Goal: Information Seeking & Learning: Learn about a topic

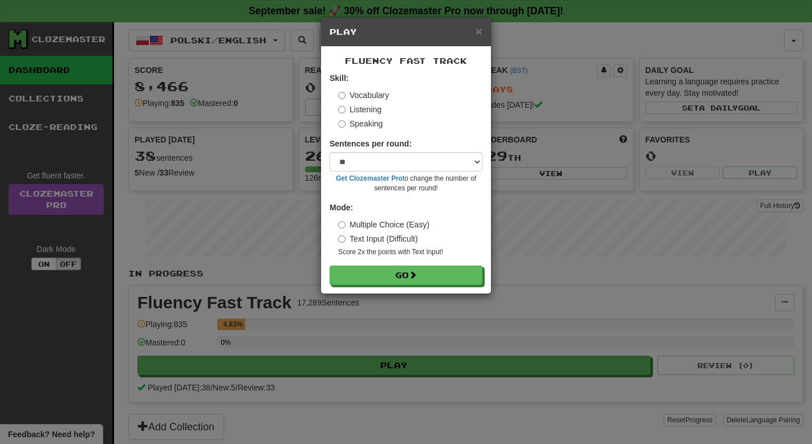
select select "**"
click at [409, 267] on button "Go" at bounding box center [406, 275] width 153 height 19
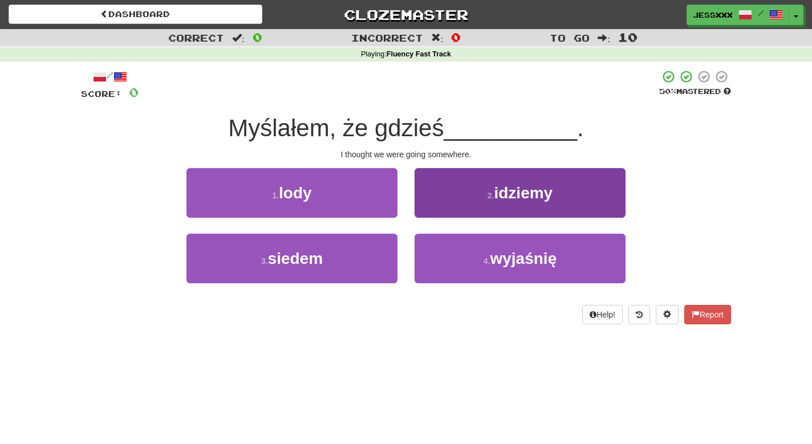
click at [466, 214] on button "2 . idziemy" at bounding box center [520, 193] width 211 height 50
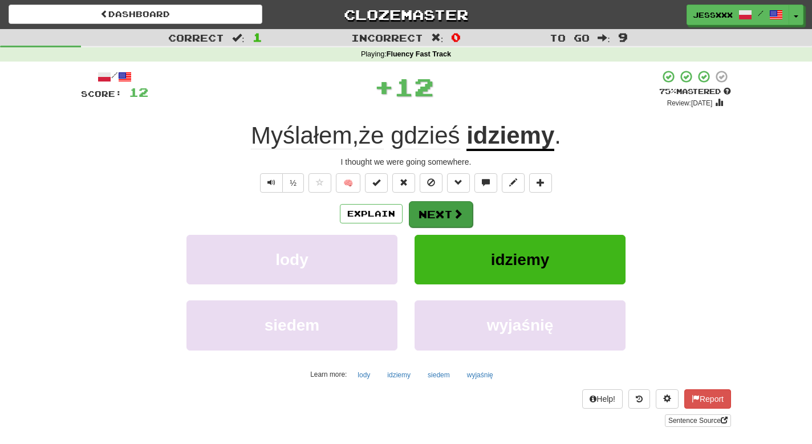
click at [453, 212] on span at bounding box center [458, 214] width 10 height 10
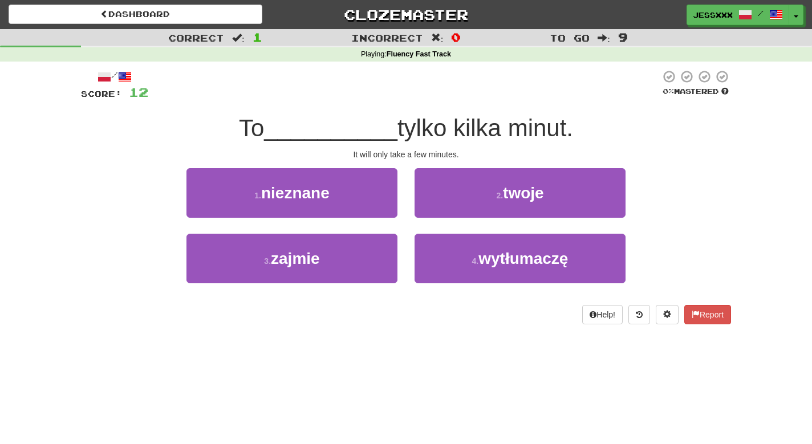
click at [452, 212] on button "2 . twoje" at bounding box center [520, 193] width 211 height 50
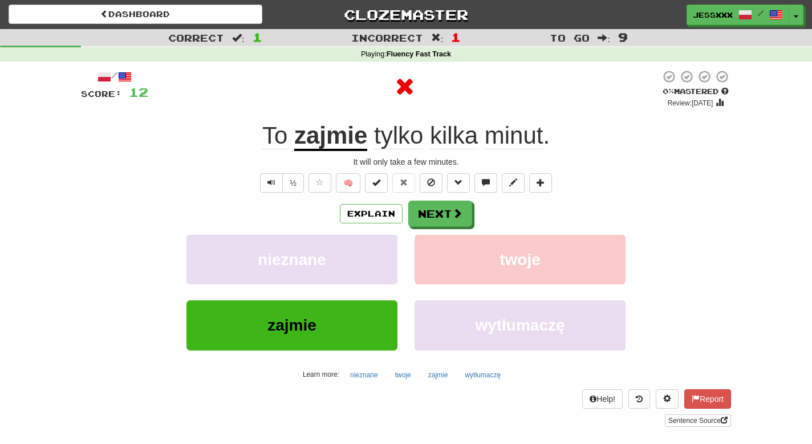
click at [452, 212] on span at bounding box center [457, 213] width 10 height 10
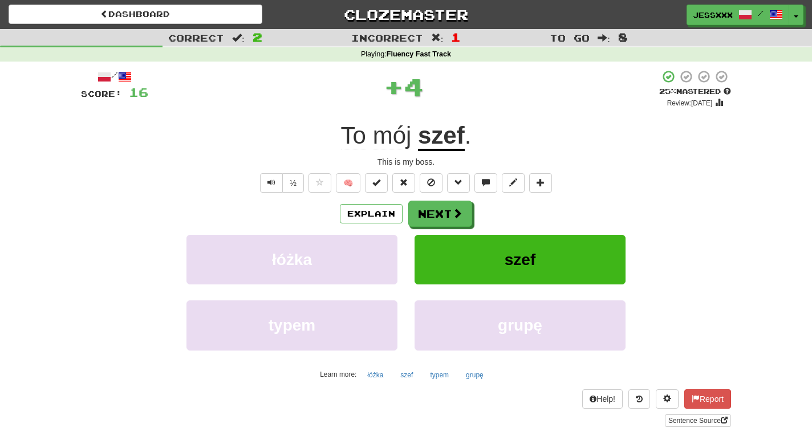
click at [452, 212] on span at bounding box center [457, 213] width 10 height 10
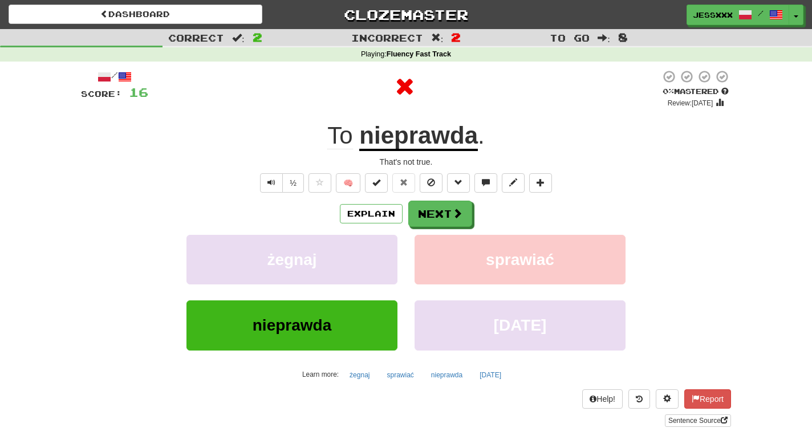
click at [452, 212] on span at bounding box center [457, 213] width 10 height 10
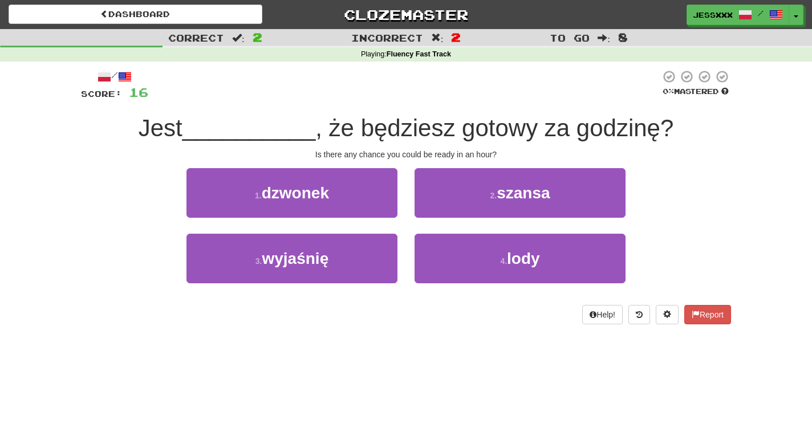
click at [452, 212] on button "2 . szansa" at bounding box center [520, 193] width 211 height 50
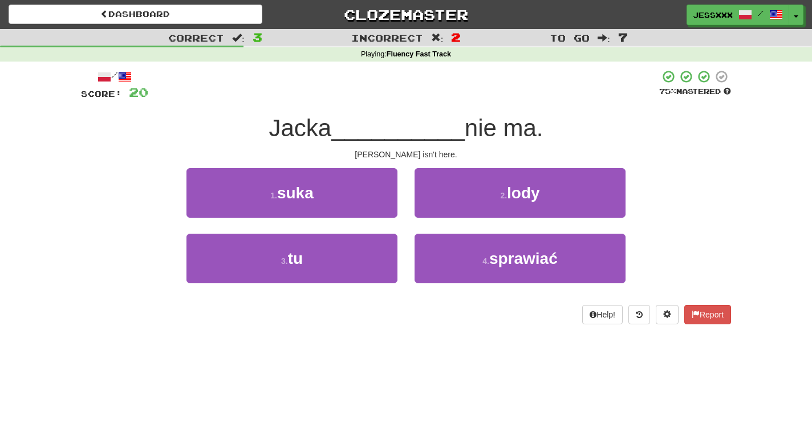
click at [452, 212] on button "2 . lody" at bounding box center [520, 193] width 211 height 50
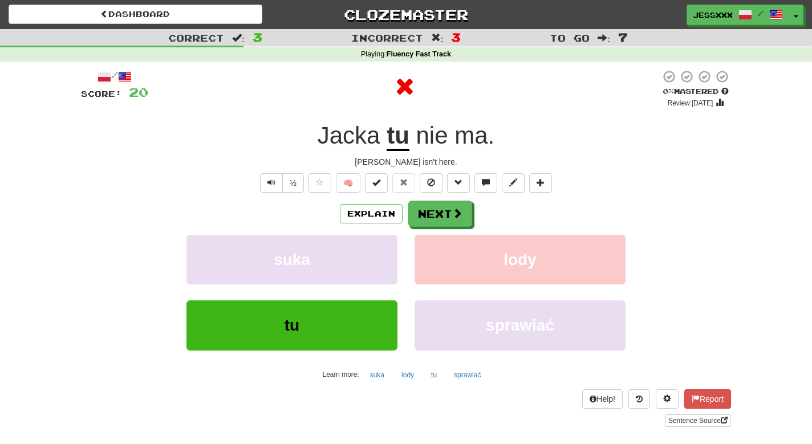
click at [452, 212] on span at bounding box center [457, 213] width 10 height 10
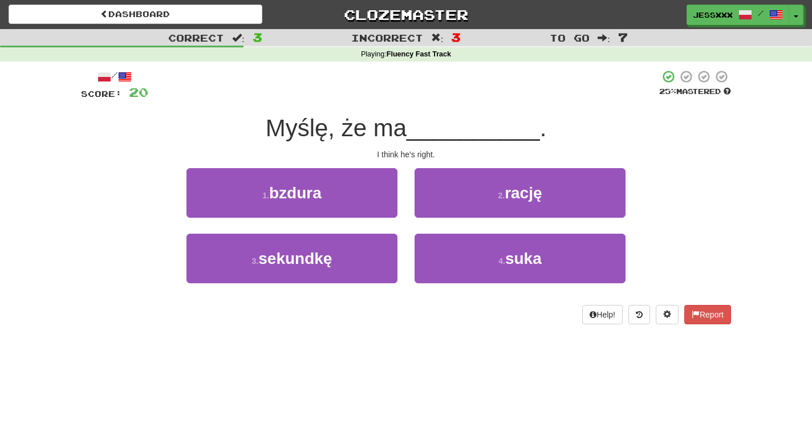
click at [452, 212] on button "2 . rację" at bounding box center [520, 193] width 211 height 50
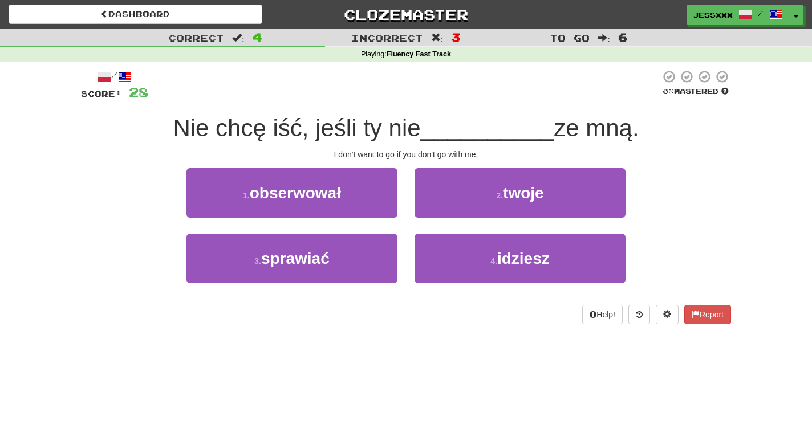
click at [452, 212] on button "2 . twoje" at bounding box center [520, 193] width 211 height 50
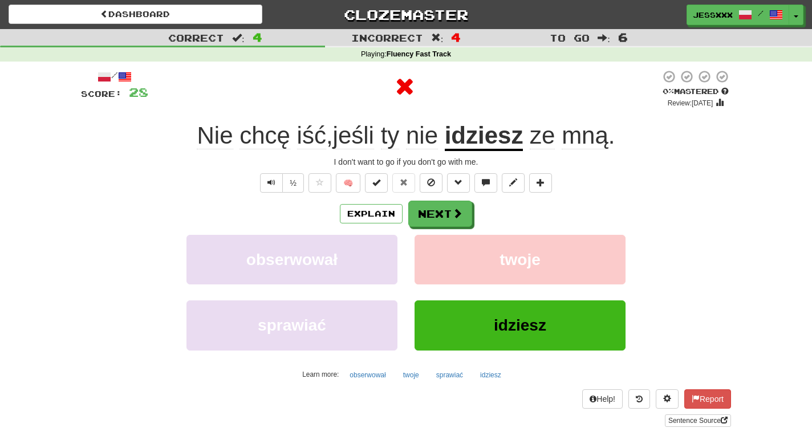
click at [452, 212] on span at bounding box center [457, 213] width 10 height 10
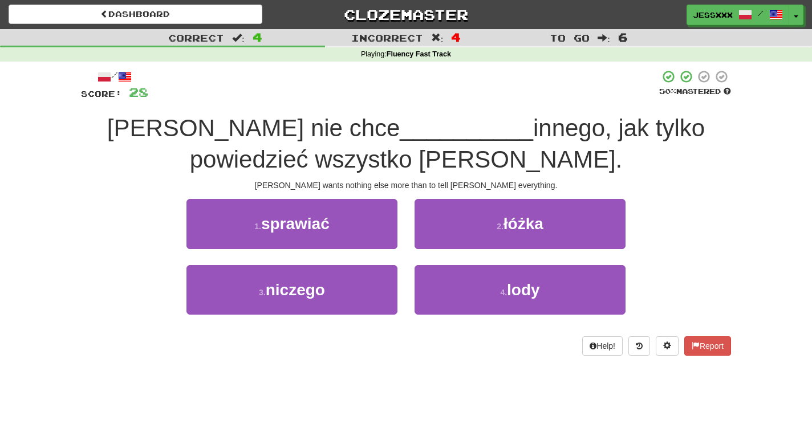
click at [452, 212] on button "2 . łóżka" at bounding box center [520, 224] width 211 height 50
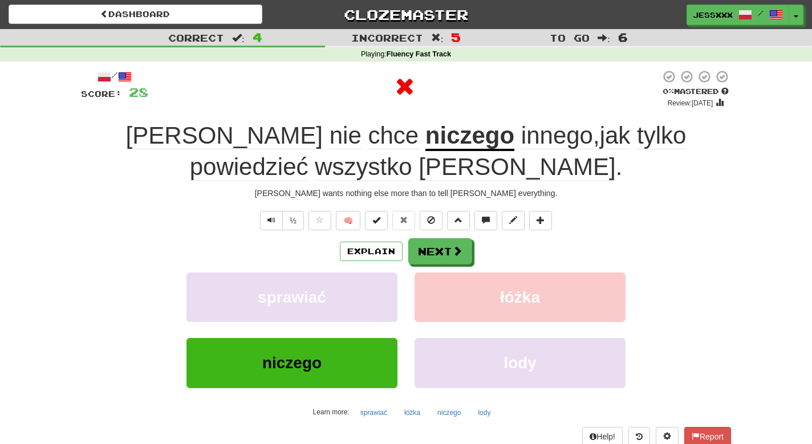
click at [452, 205] on div "Loading" at bounding box center [406, 202] width 650 height 6
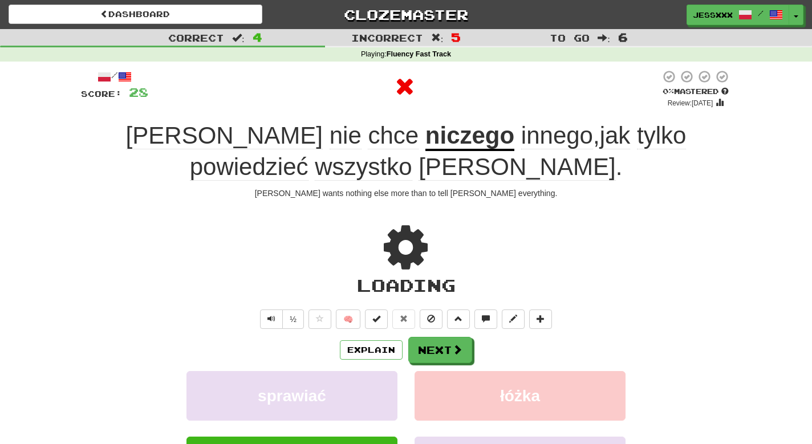
click at [452, 212] on div "Loading" at bounding box center [406, 251] width 650 height 105
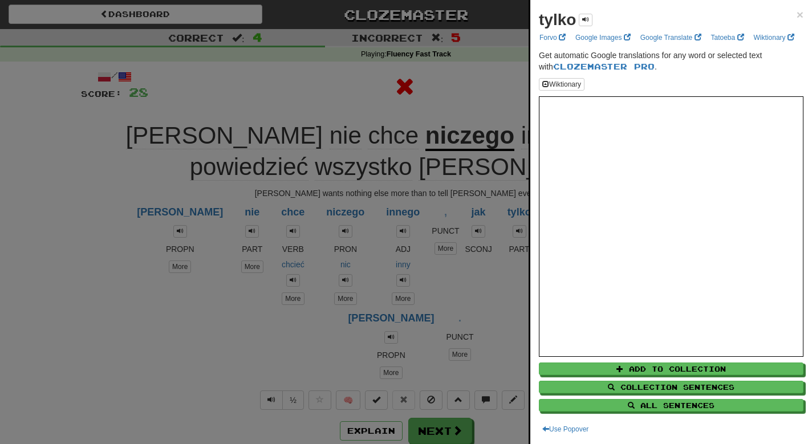
click at [453, 251] on div at bounding box center [406, 222] width 812 height 444
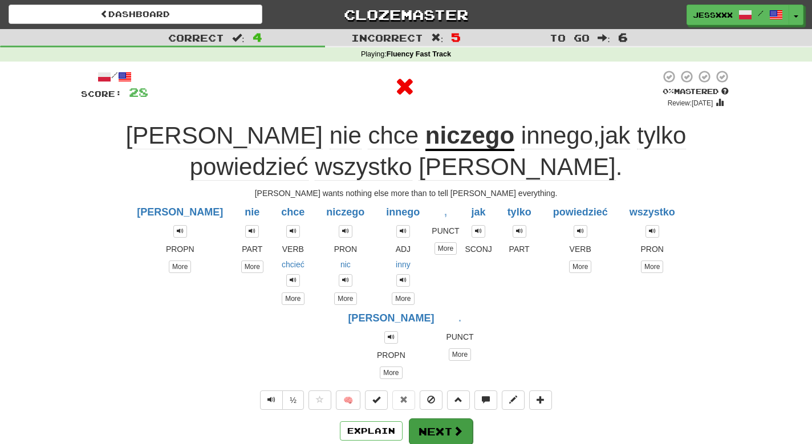
click at [450, 419] on button "Next" at bounding box center [441, 432] width 64 height 26
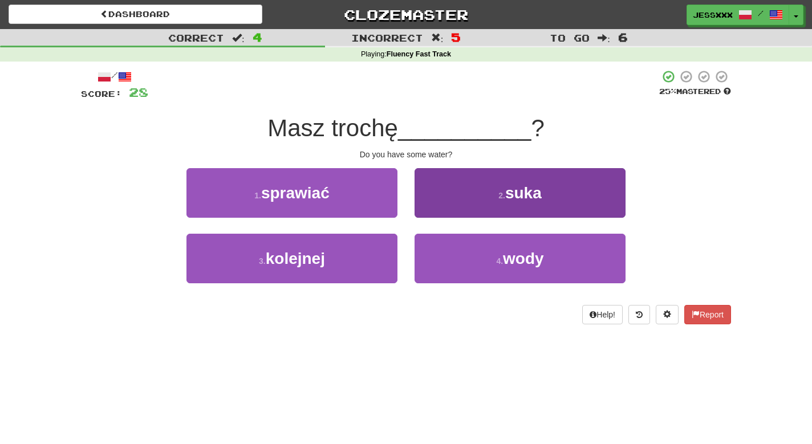
click at [434, 196] on button "2 . suka" at bounding box center [520, 193] width 211 height 50
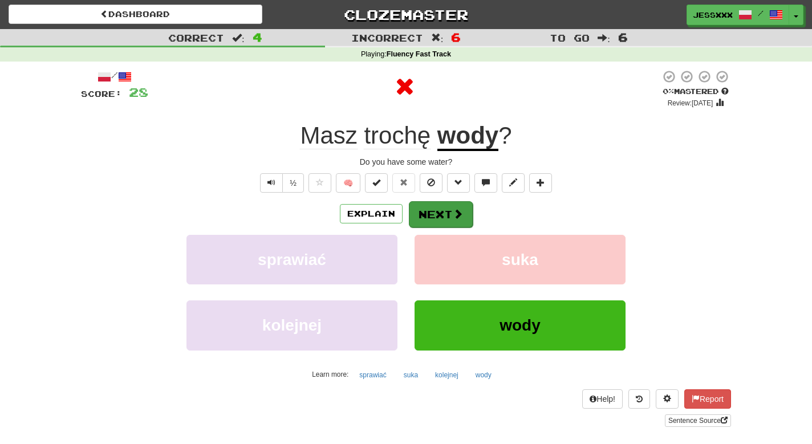
click at [434, 208] on button "Next" at bounding box center [441, 214] width 64 height 26
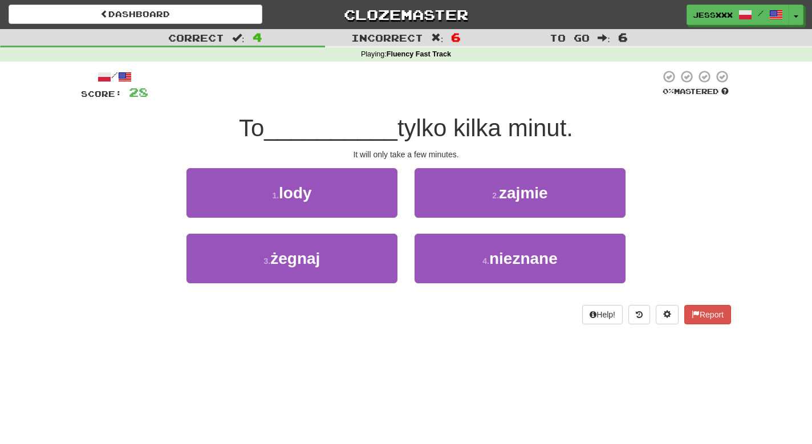
click at [434, 208] on button "2 . zajmie" at bounding box center [520, 193] width 211 height 50
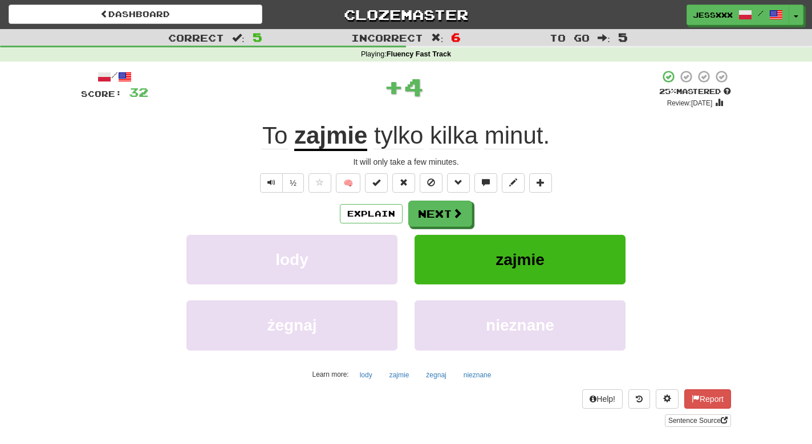
click at [434, 208] on button "Next" at bounding box center [440, 214] width 64 height 26
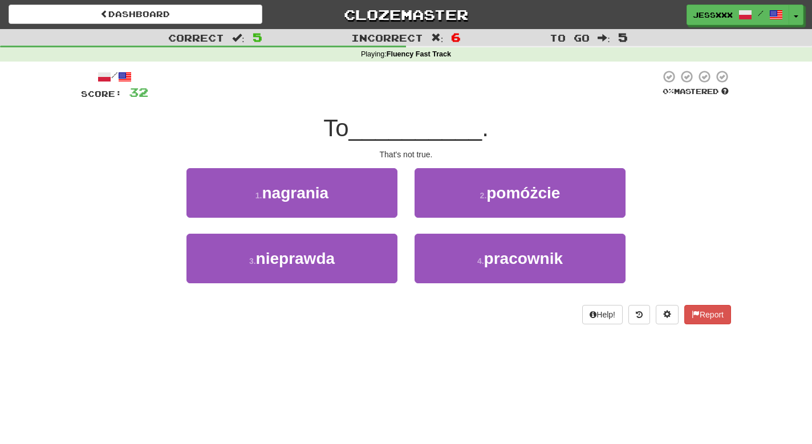
click at [434, 208] on button "2 . pomóżcie" at bounding box center [520, 193] width 211 height 50
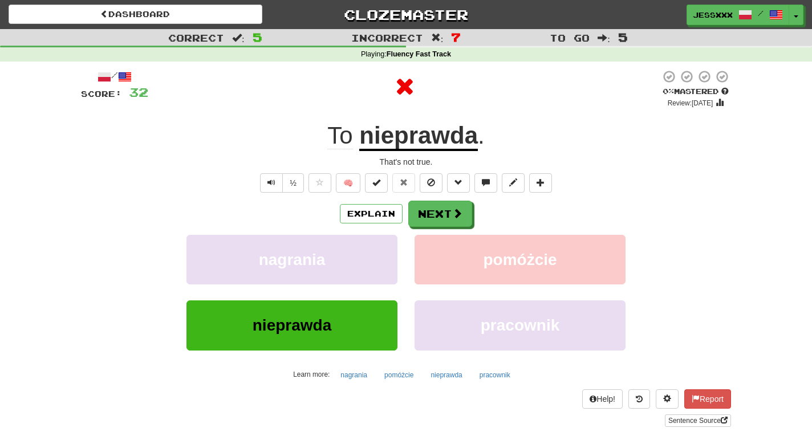
click at [434, 208] on button "Next" at bounding box center [440, 214] width 64 height 26
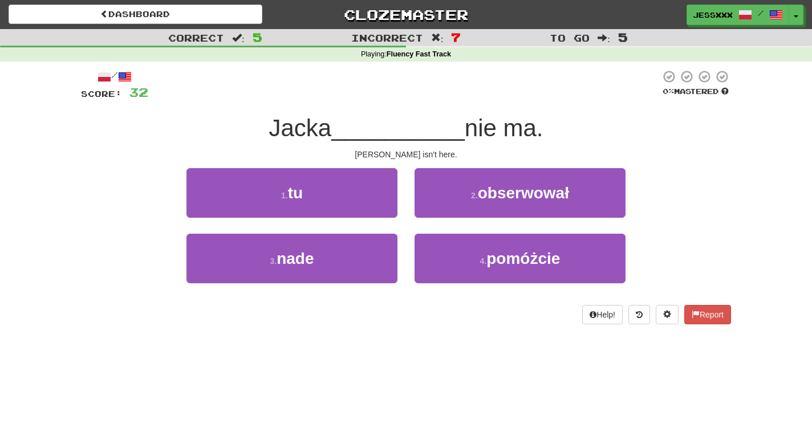
click at [434, 208] on button "2 . obserwował" at bounding box center [520, 193] width 211 height 50
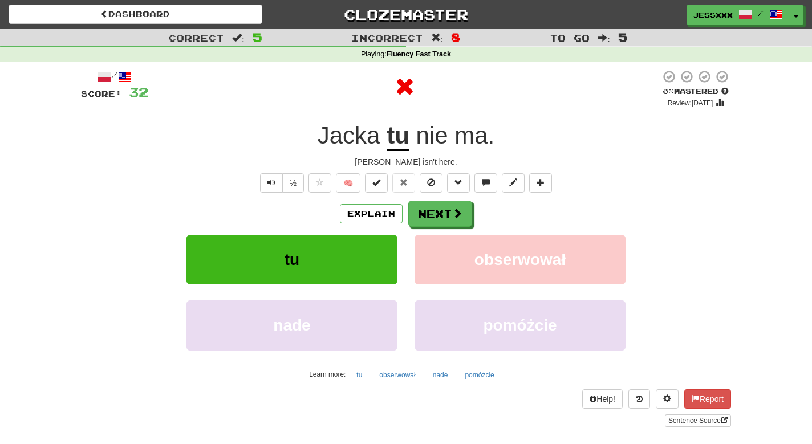
click at [434, 208] on button "Next" at bounding box center [440, 214] width 64 height 26
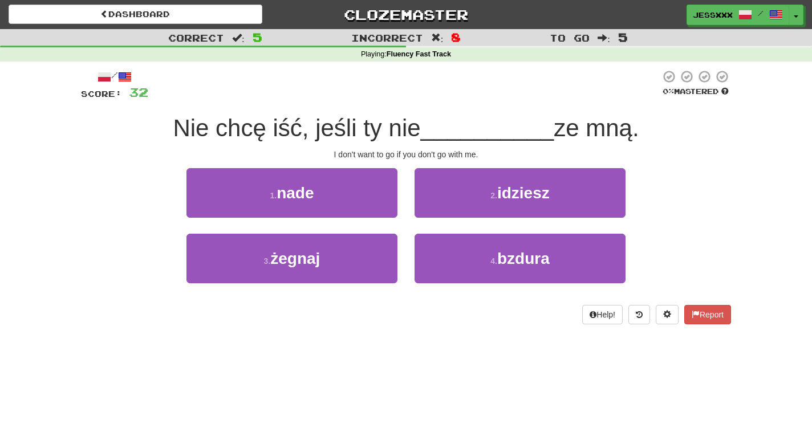
click at [434, 208] on button "2 . idziesz" at bounding box center [520, 193] width 211 height 50
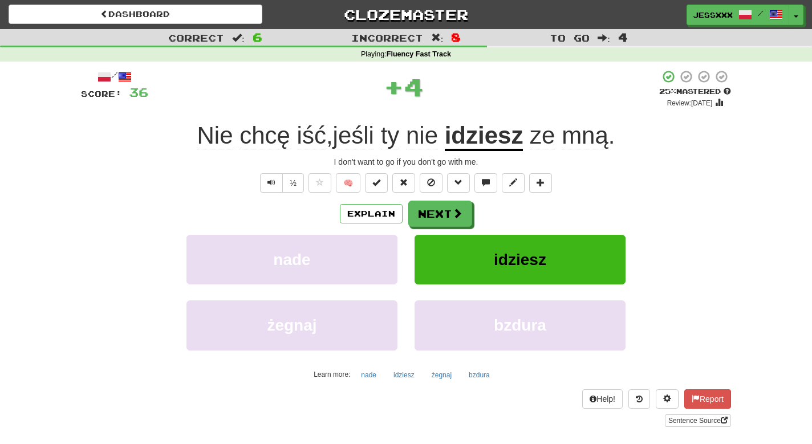
click at [434, 208] on button "Next" at bounding box center [440, 214] width 64 height 26
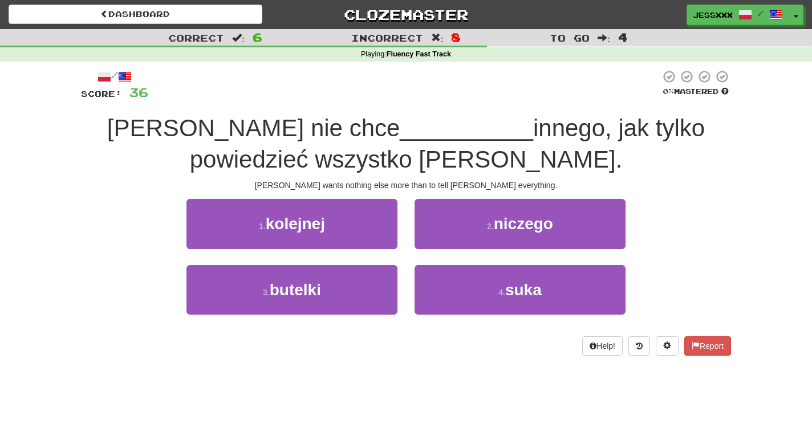
click at [434, 208] on button "2 . niczego" at bounding box center [520, 224] width 211 height 50
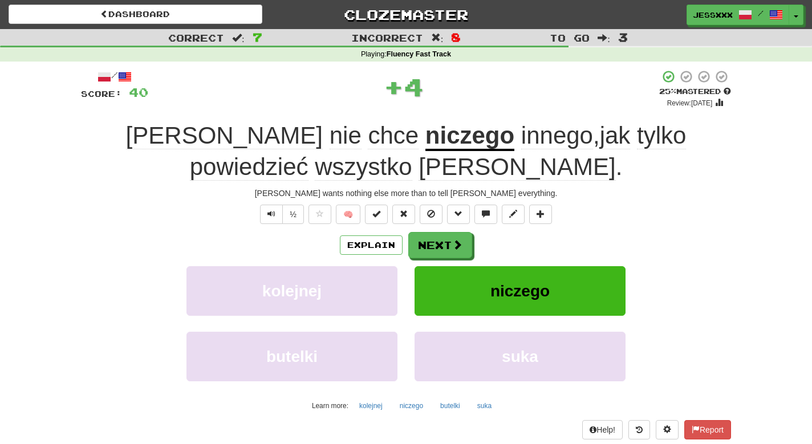
click at [434, 210] on span at bounding box center [431, 214] width 8 height 8
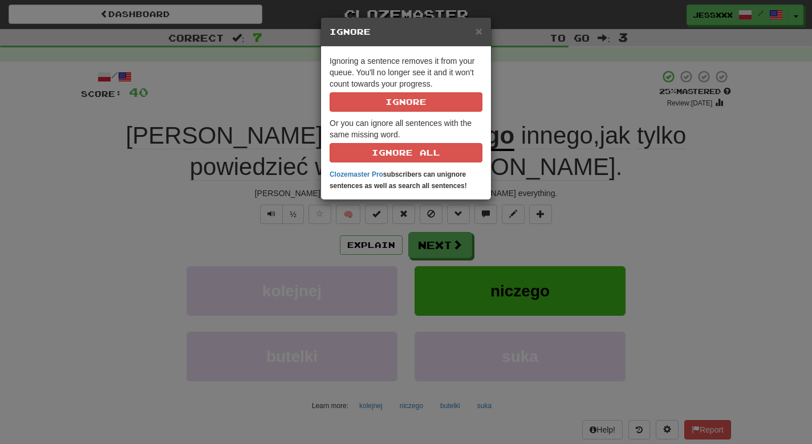
click at [434, 244] on div "× Ignore Ignoring a sentence removes it from your queue. You'll no longer see i…" at bounding box center [406, 222] width 812 height 444
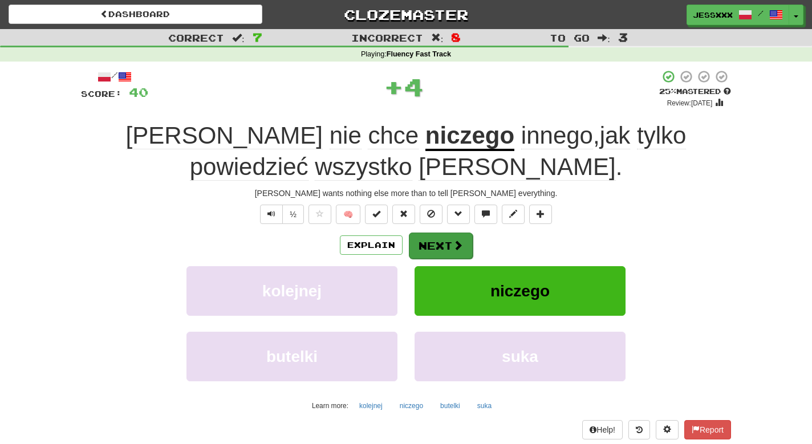
click at [434, 244] on button "Next" at bounding box center [441, 246] width 64 height 26
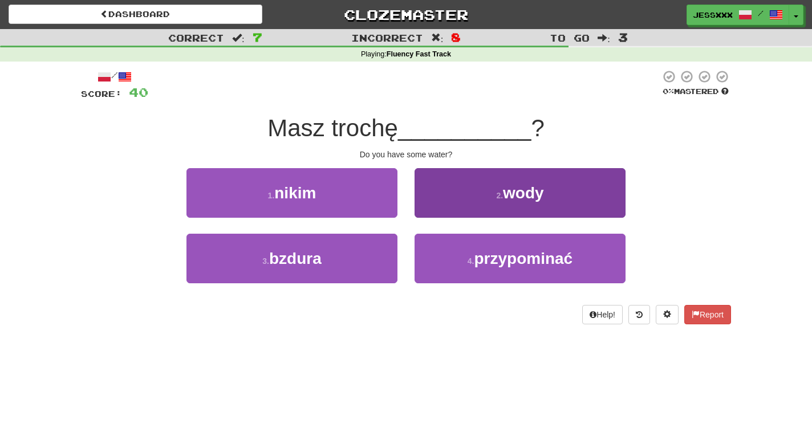
click at [434, 210] on button "2 . wody" at bounding box center [520, 193] width 211 height 50
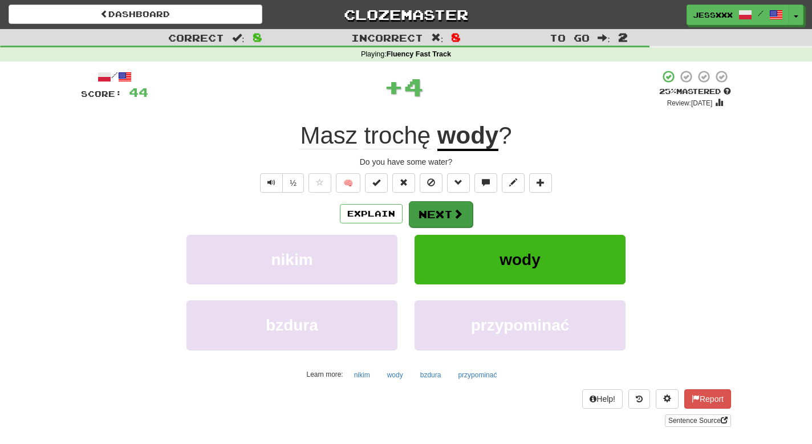
click at [434, 213] on button "Next" at bounding box center [441, 214] width 64 height 26
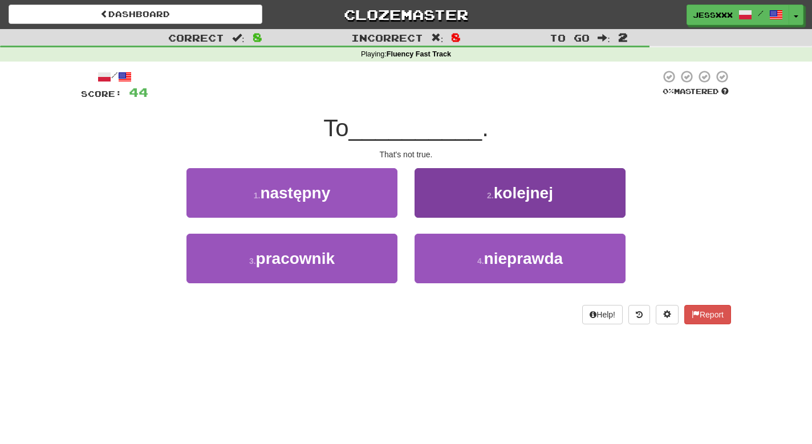
click at [434, 212] on button "2 . kolejnej" at bounding box center [520, 193] width 211 height 50
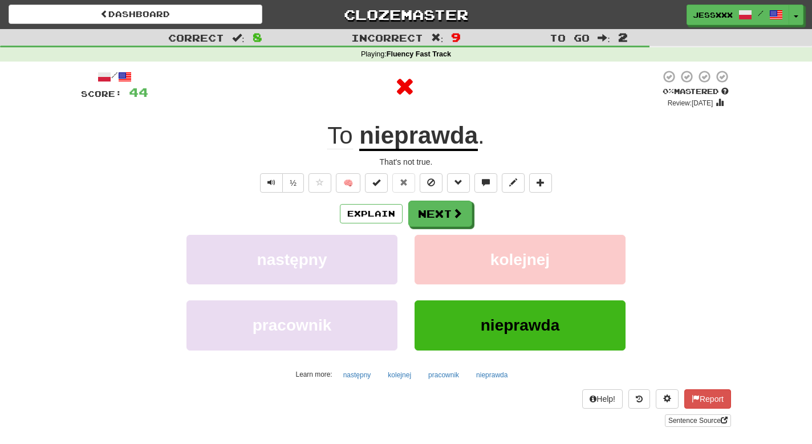
click at [434, 212] on button "Next" at bounding box center [440, 214] width 64 height 26
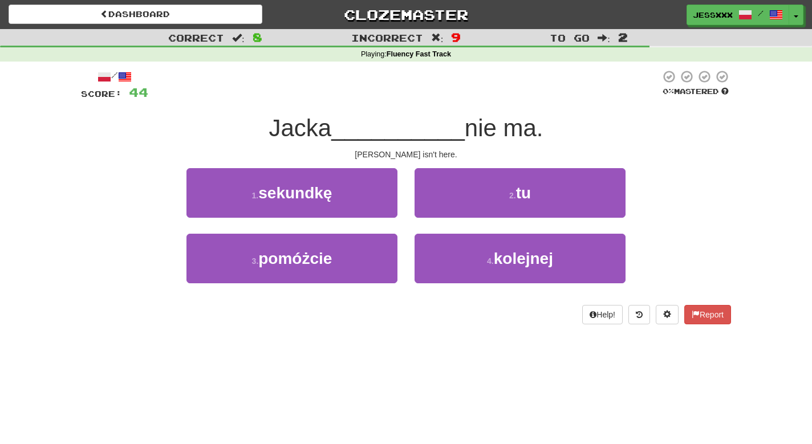
click at [434, 212] on button "2 . tu" at bounding box center [520, 193] width 211 height 50
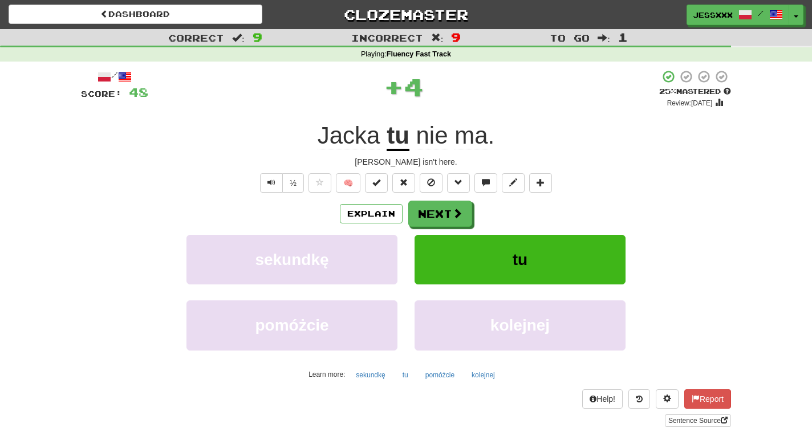
click at [434, 212] on button "Next" at bounding box center [440, 214] width 64 height 26
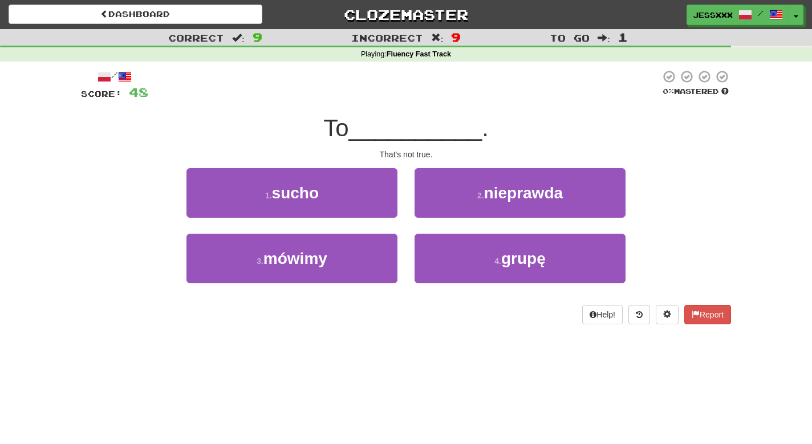
click at [434, 212] on button "2 . nieprawda" at bounding box center [520, 193] width 211 height 50
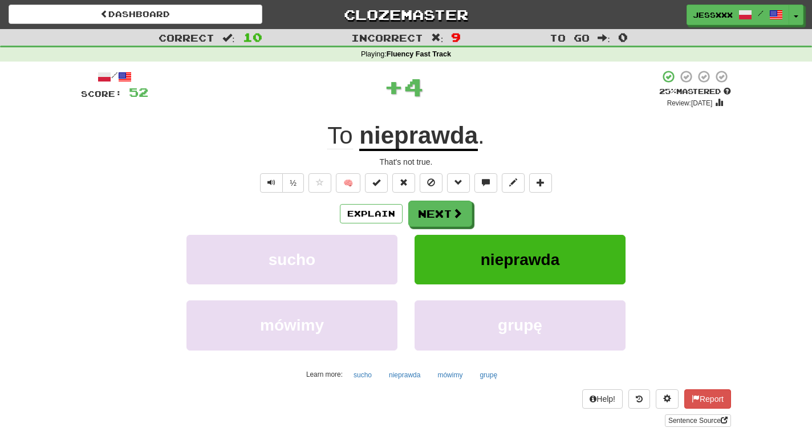
click at [434, 212] on button "Next" at bounding box center [440, 214] width 64 height 26
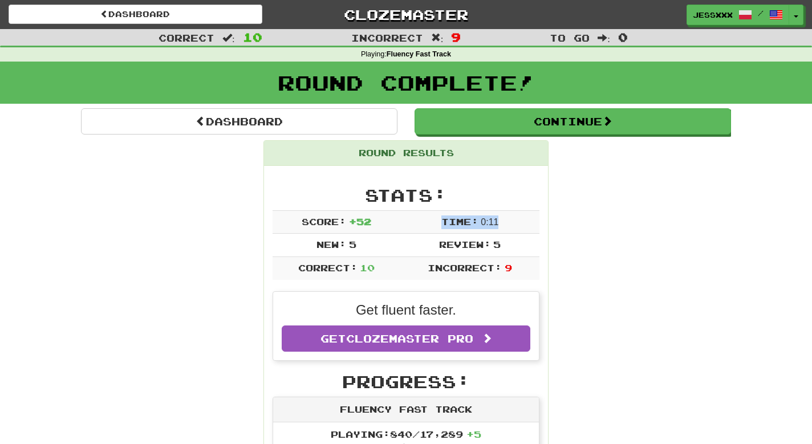
click at [434, 212] on td "Time: 0 : 11" at bounding box center [469, 221] width 139 height 23
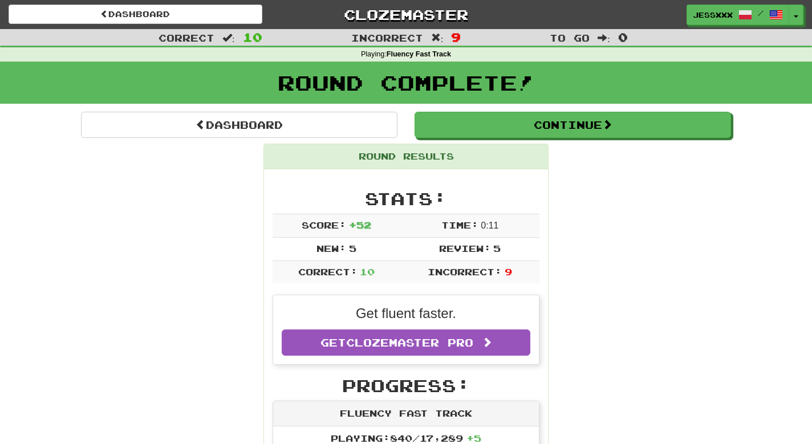
click at [497, 109] on div "Round Complete!" at bounding box center [406, 87] width 812 height 50
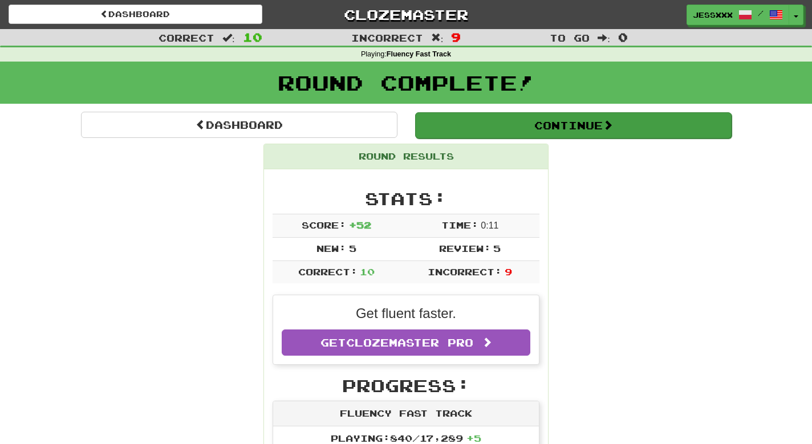
click at [496, 119] on button "Continue" at bounding box center [573, 125] width 316 height 26
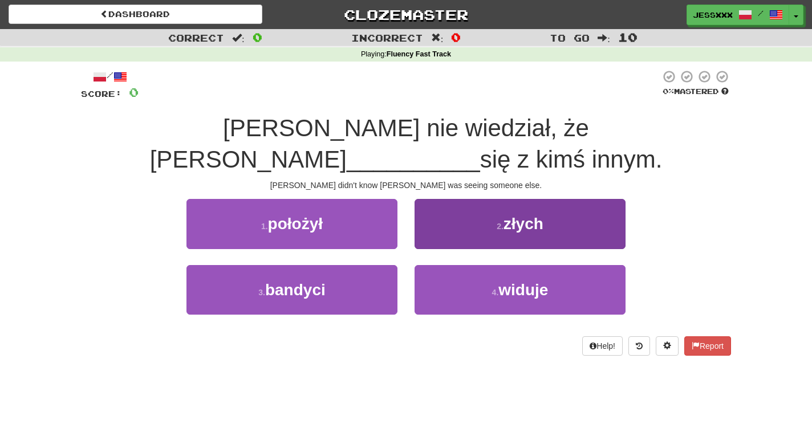
click at [450, 205] on button "2 . złych" at bounding box center [520, 224] width 211 height 50
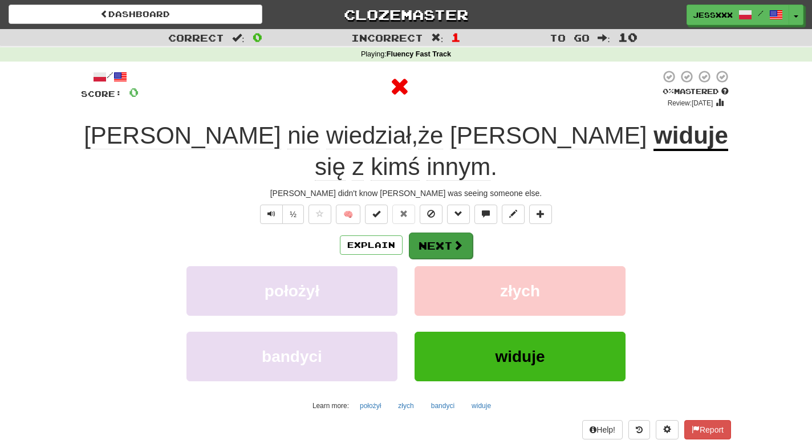
click at [448, 233] on button "Next" at bounding box center [441, 246] width 64 height 26
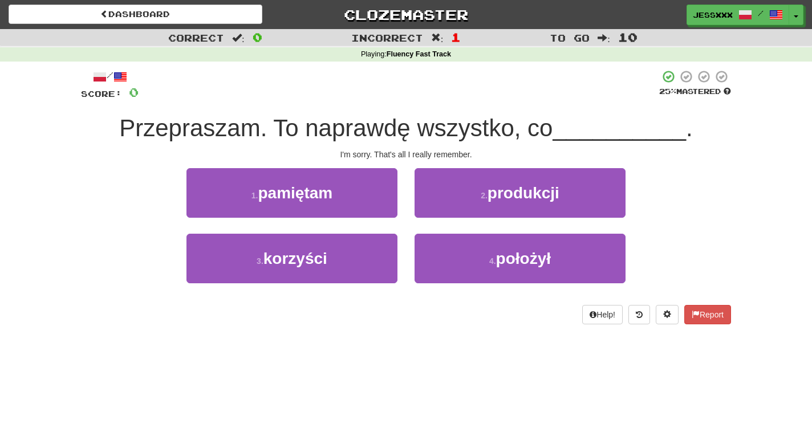
click at [448, 211] on button "2 . produkcji" at bounding box center [520, 193] width 211 height 50
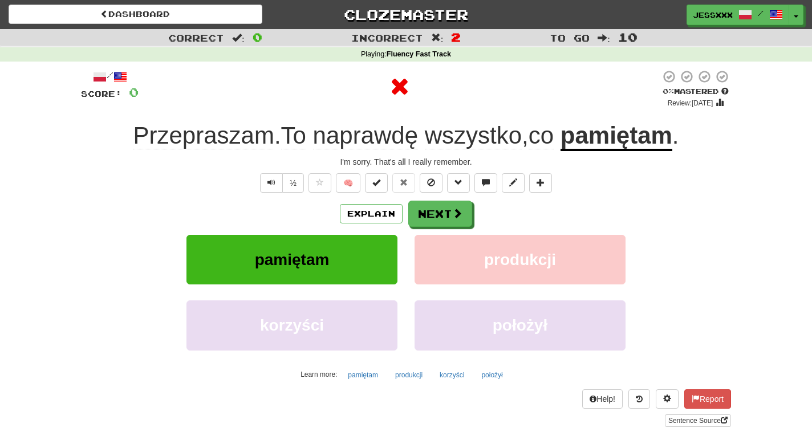
click at [448, 211] on button "Next" at bounding box center [440, 214] width 64 height 26
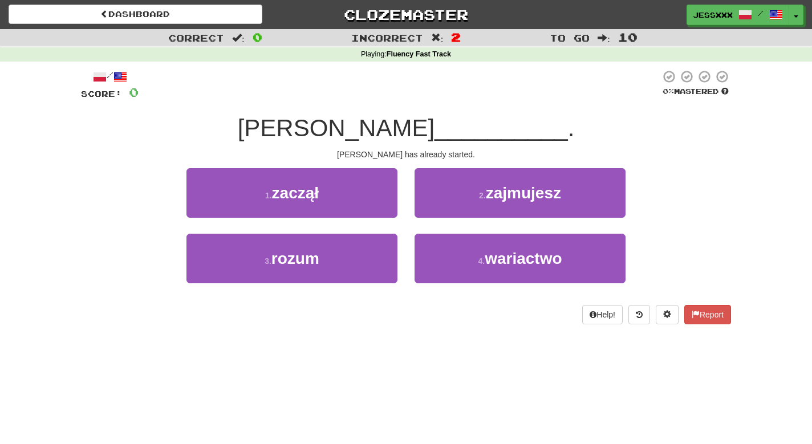
click at [448, 211] on button "2 . zajmujesz" at bounding box center [520, 193] width 211 height 50
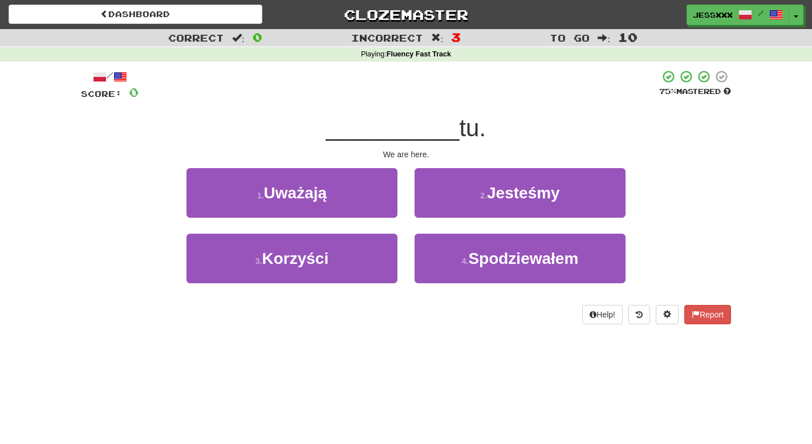
click at [448, 211] on button "2 . Jesteśmy" at bounding box center [520, 193] width 211 height 50
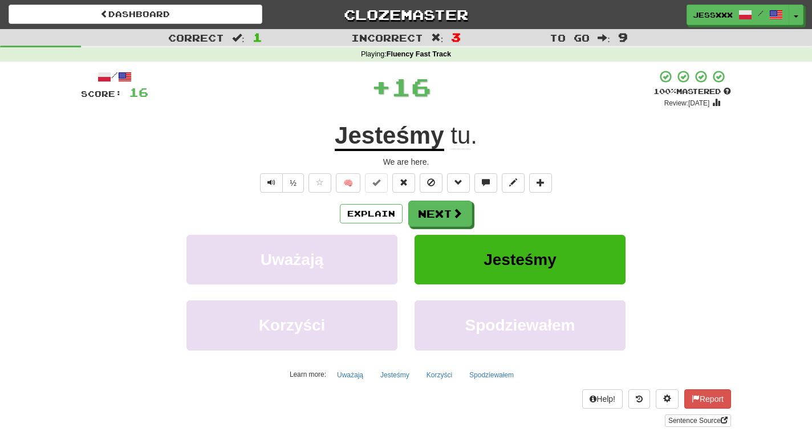
click at [448, 211] on button "Next" at bounding box center [440, 214] width 64 height 26
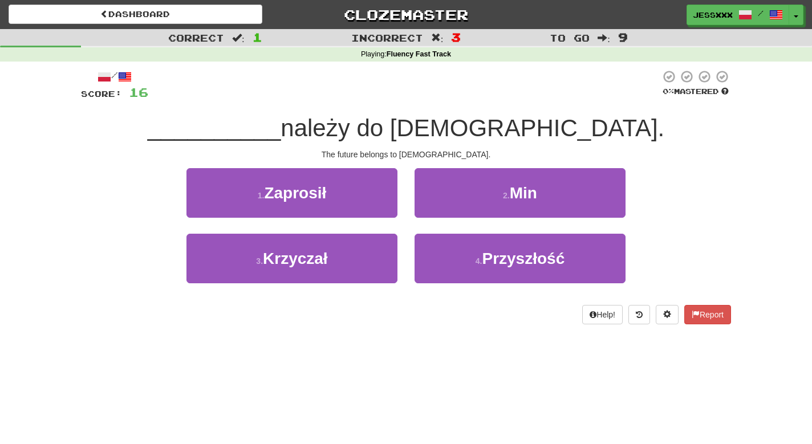
click at [448, 211] on button "2 . Min" at bounding box center [520, 193] width 211 height 50
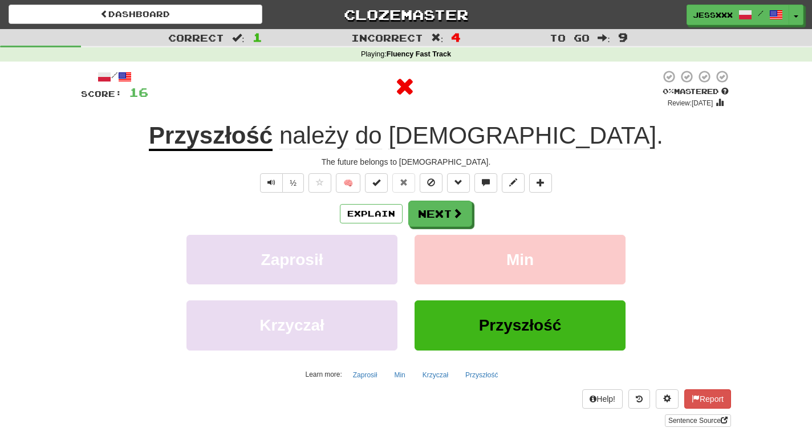
click at [448, 211] on button "Next" at bounding box center [440, 214] width 64 height 26
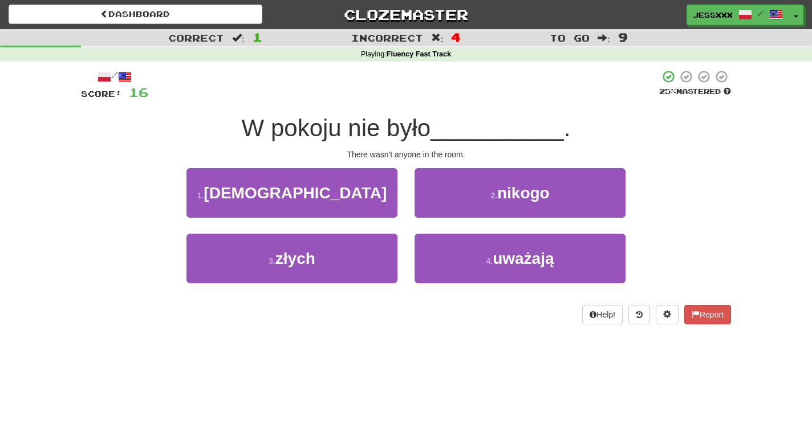
click at [448, 211] on button "2 . nikogo" at bounding box center [520, 193] width 211 height 50
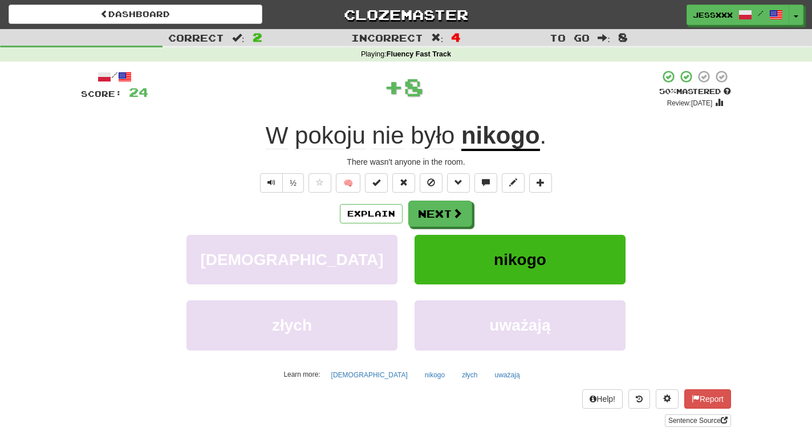
click at [448, 211] on button "Next" at bounding box center [440, 214] width 64 height 26
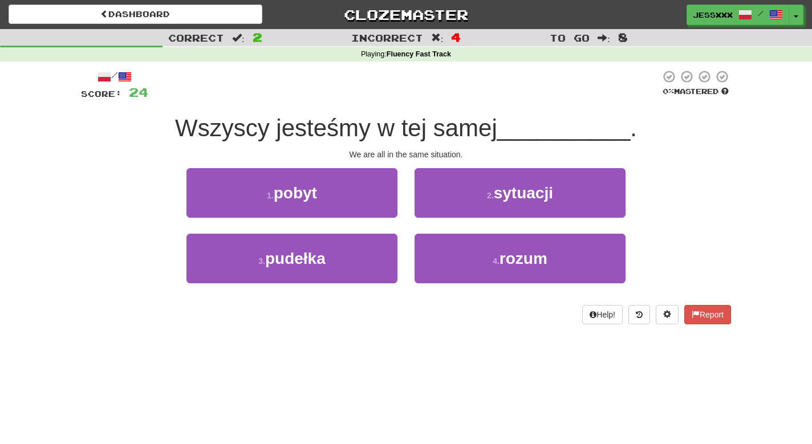
click at [448, 211] on button "2 . sytuacji" at bounding box center [520, 193] width 211 height 50
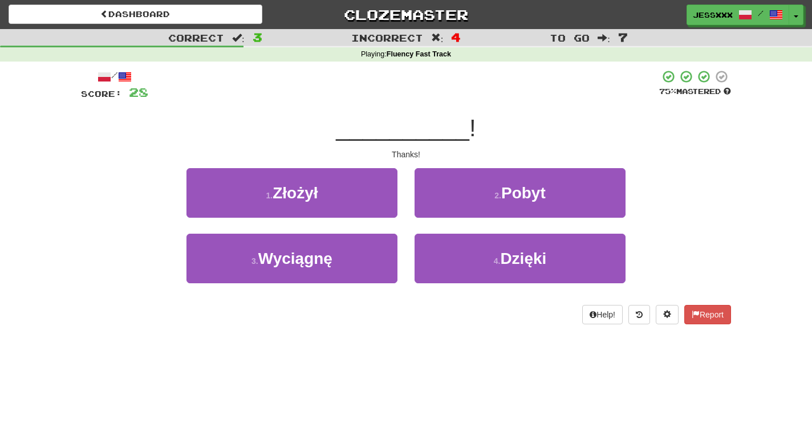
click at [448, 211] on button "2 . Pobyt" at bounding box center [520, 193] width 211 height 50
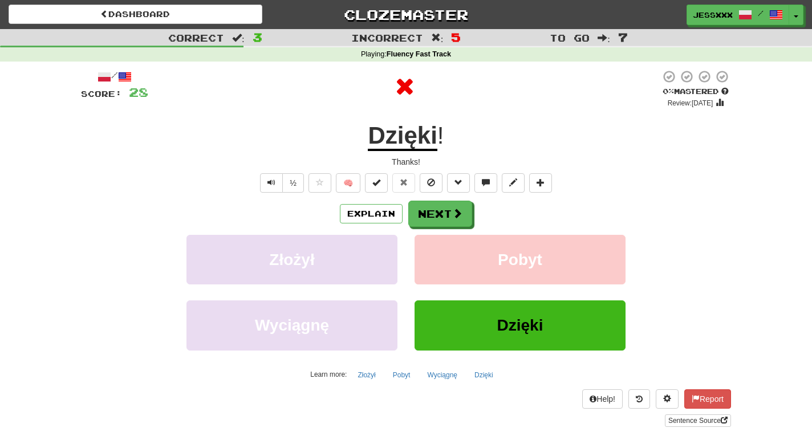
click at [448, 211] on button "Next" at bounding box center [440, 214] width 64 height 26
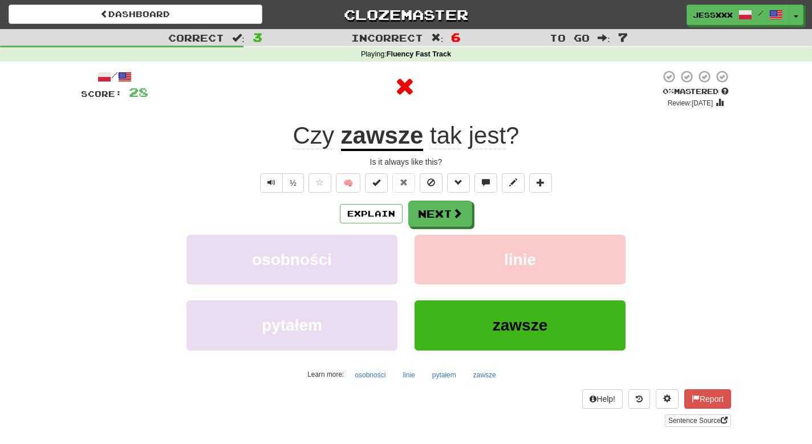
click at [448, 211] on button "Next" at bounding box center [440, 214] width 64 height 26
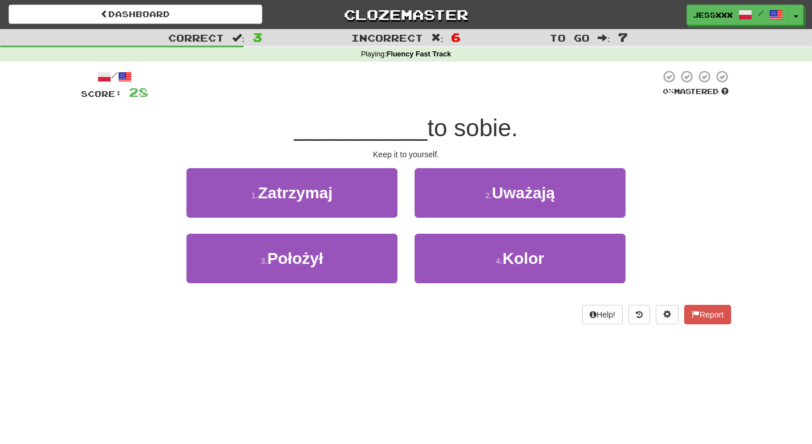
click at [448, 211] on button "2 . Uważają" at bounding box center [520, 193] width 211 height 50
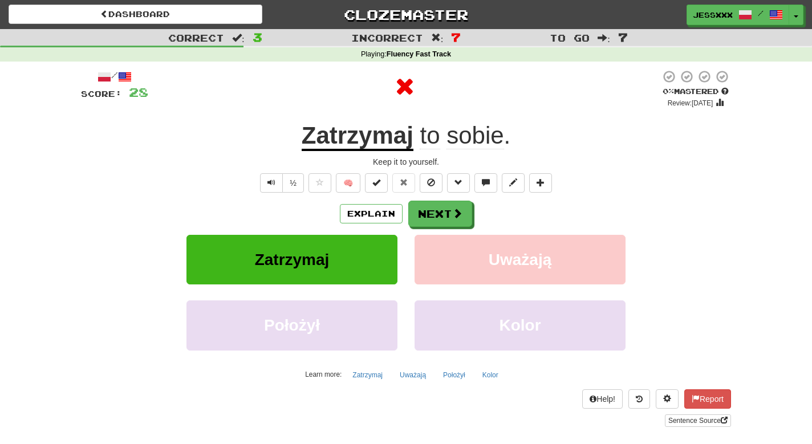
click at [448, 211] on button "Next" at bounding box center [440, 214] width 64 height 26
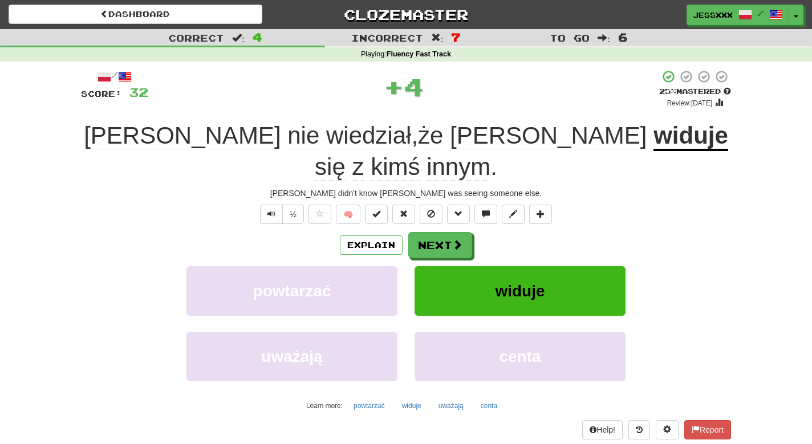
click at [448, 232] on button "Next" at bounding box center [440, 245] width 64 height 26
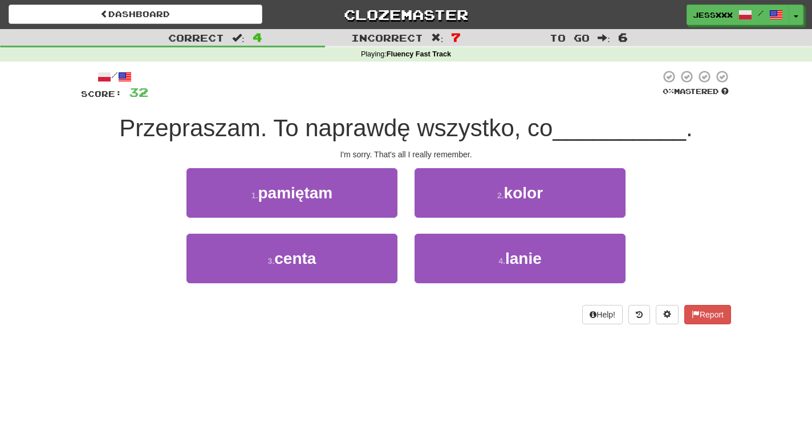
click at [448, 211] on button "2 . kolor" at bounding box center [520, 193] width 211 height 50
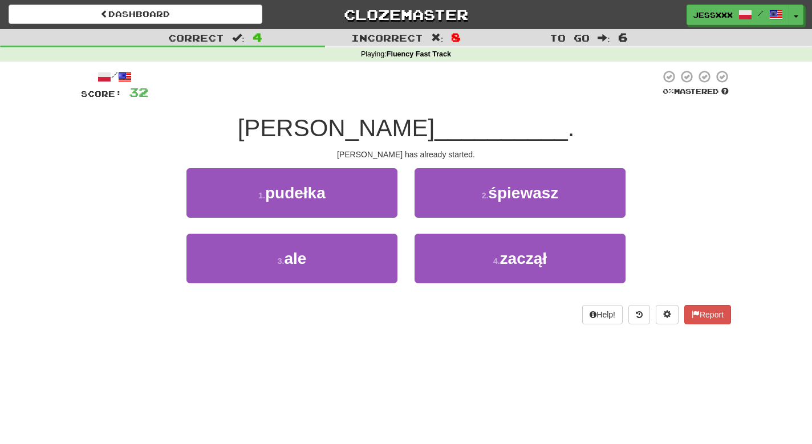
click at [448, 211] on button "2 . śpiewasz" at bounding box center [520, 193] width 211 height 50
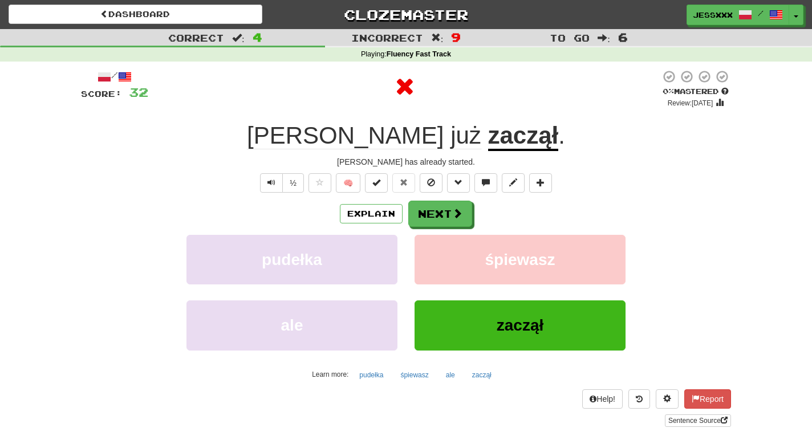
click at [448, 211] on button "Next" at bounding box center [440, 214] width 64 height 26
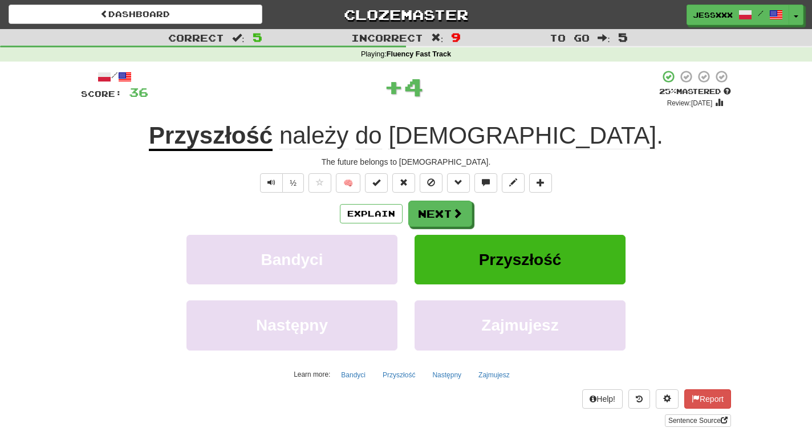
click at [448, 211] on button "Next" at bounding box center [440, 214] width 64 height 26
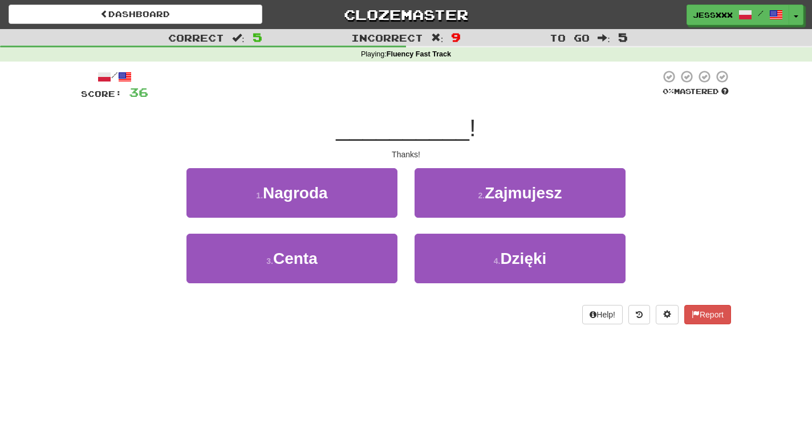
click at [448, 211] on button "2 . Zajmujesz" at bounding box center [520, 193] width 211 height 50
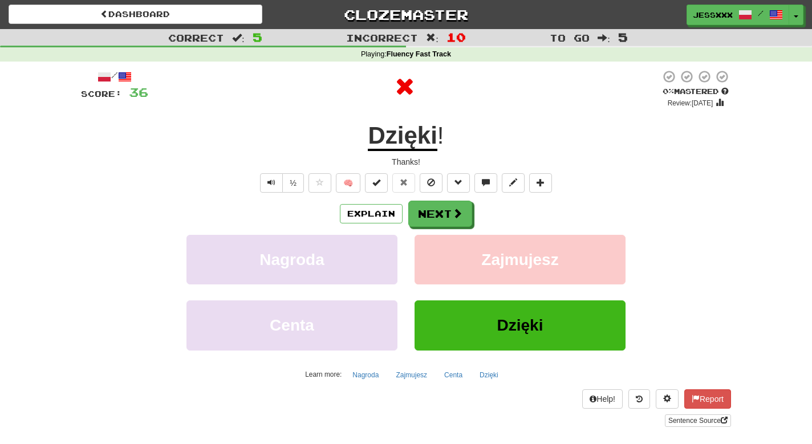
click at [448, 211] on button "Next" at bounding box center [440, 214] width 64 height 26
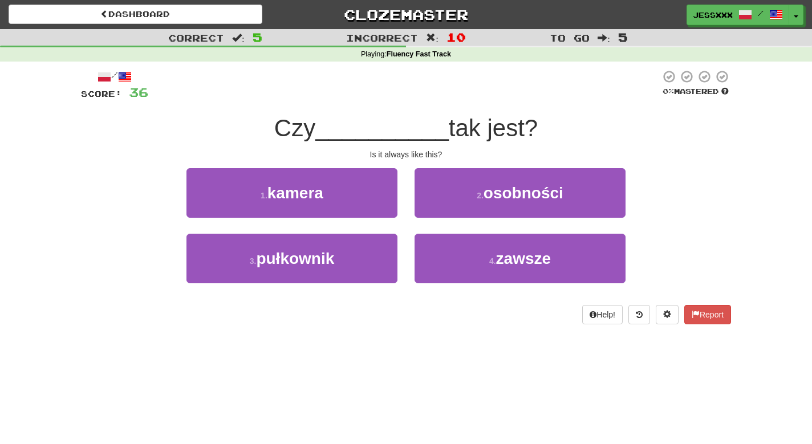
click at [448, 211] on button "2 . osobności" at bounding box center [520, 193] width 211 height 50
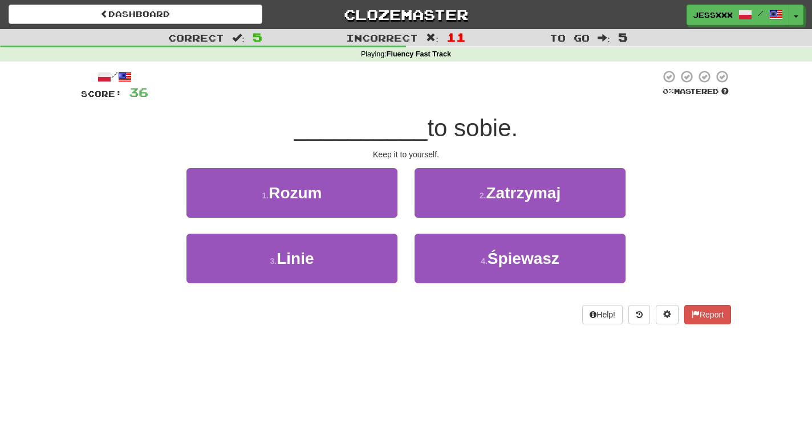
click at [448, 211] on button "2 . Zatrzymaj" at bounding box center [520, 193] width 211 height 50
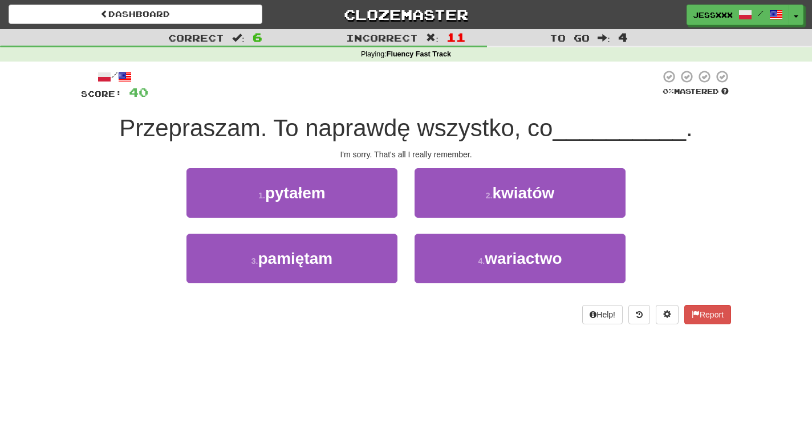
click at [448, 211] on button "2 . kwiatów" at bounding box center [520, 193] width 211 height 50
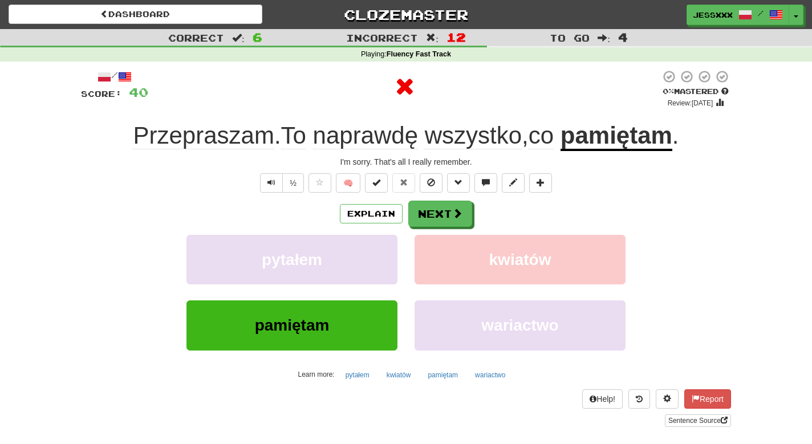
click at [448, 211] on button "Next" at bounding box center [440, 214] width 64 height 26
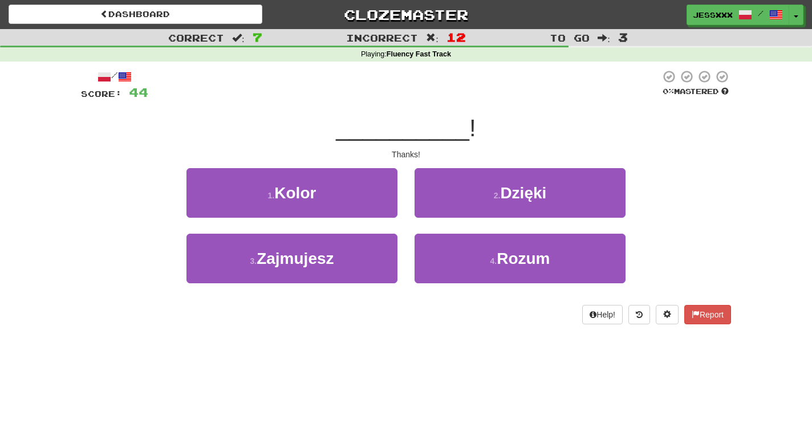
click at [448, 211] on button "2 . Dzięki" at bounding box center [520, 193] width 211 height 50
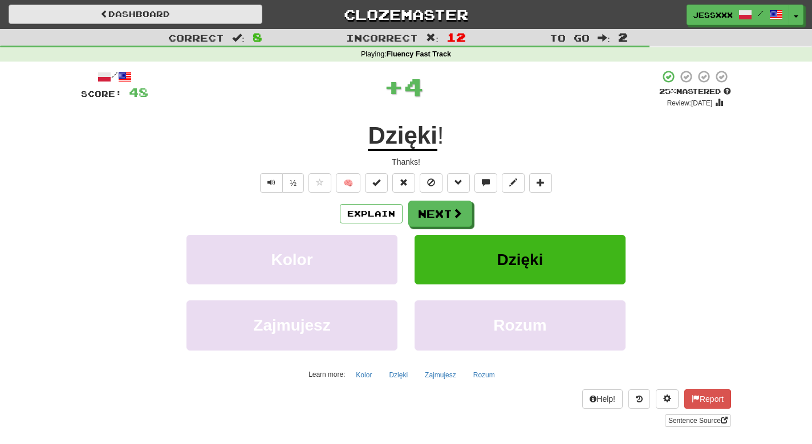
click at [182, 14] on link "Dashboard" at bounding box center [136, 14] width 254 height 19
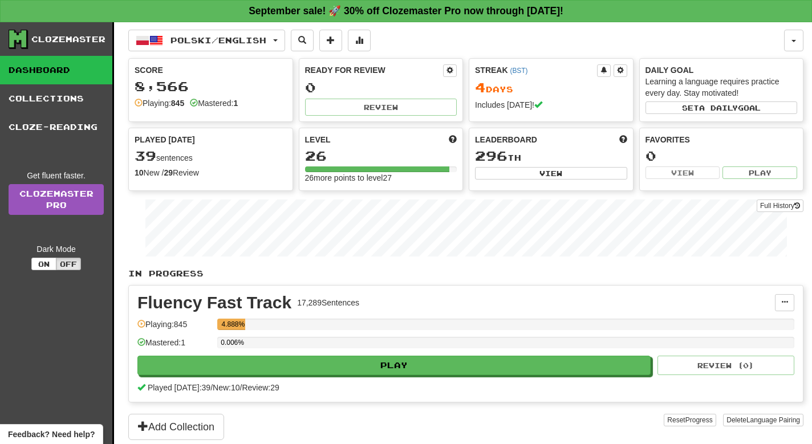
click at [419, 352] on div "0.006%" at bounding box center [505, 346] width 577 height 19
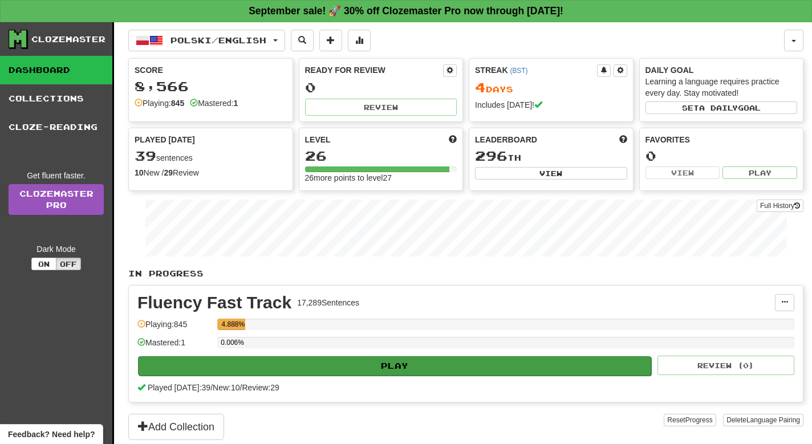
click at [420, 365] on button "Play" at bounding box center [394, 365] width 513 height 19
select select "**"
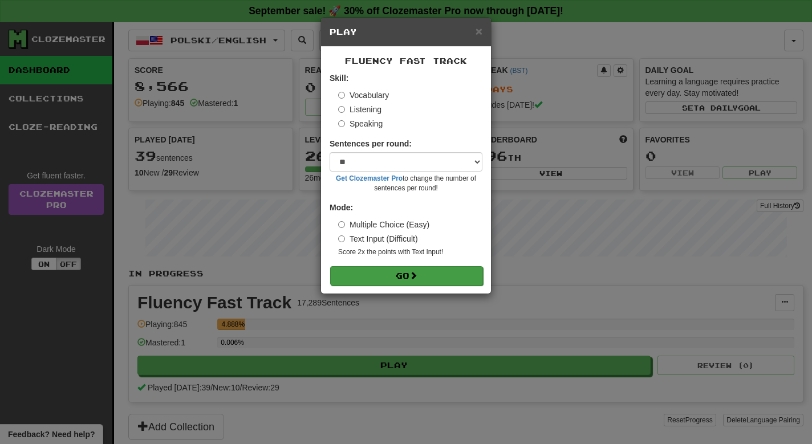
click at [409, 274] on button "Go" at bounding box center [406, 275] width 153 height 19
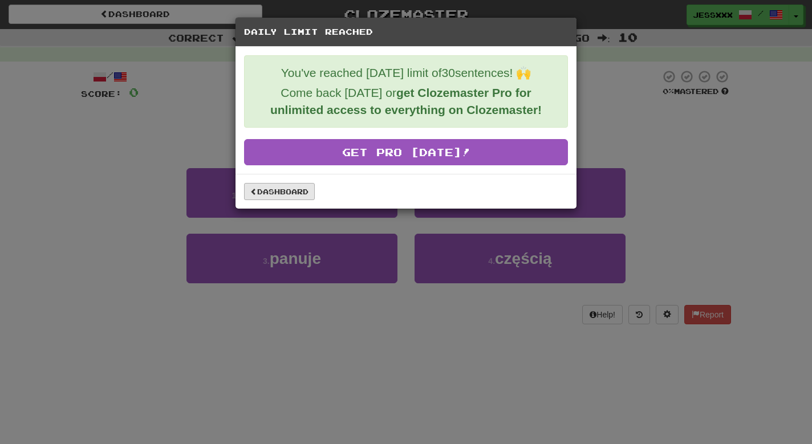
click at [294, 192] on link "Dashboard" at bounding box center [279, 191] width 71 height 17
